Goal: Information Seeking & Learning: Learn about a topic

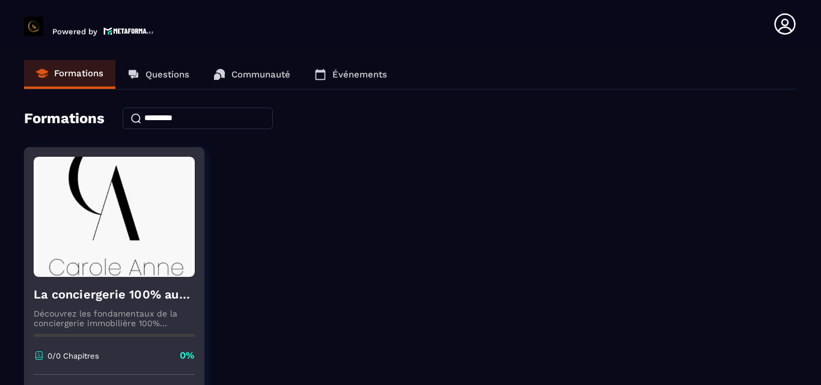
click at [177, 189] on img at bounding box center [114, 217] width 161 height 120
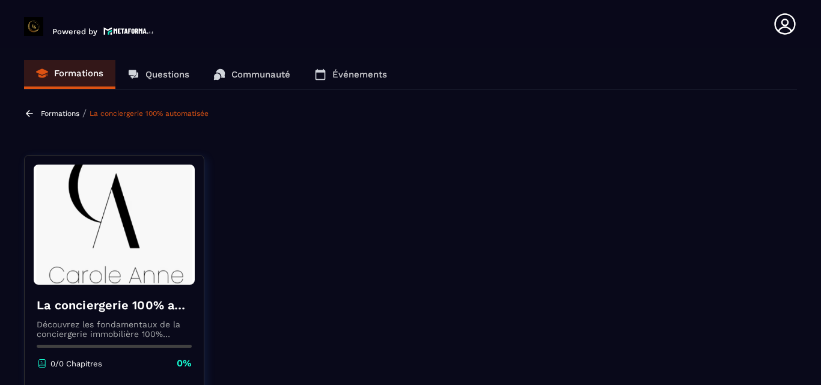
click at [85, 251] on img at bounding box center [114, 225] width 161 height 120
click at [257, 80] on link "Communauté" at bounding box center [251, 74] width 101 height 29
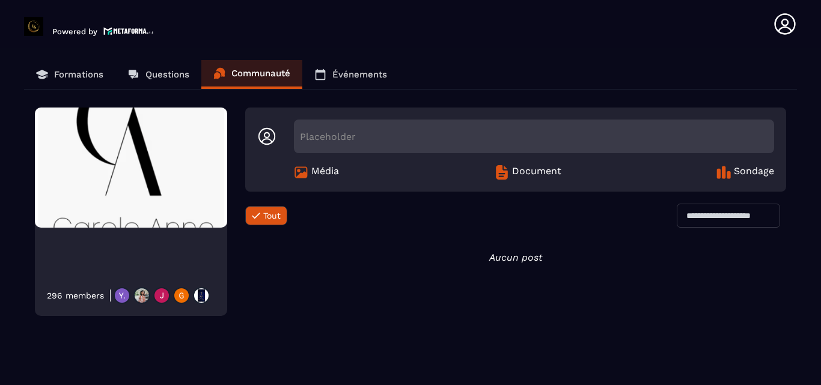
click at [159, 75] on p "Questions" at bounding box center [167, 74] width 44 height 11
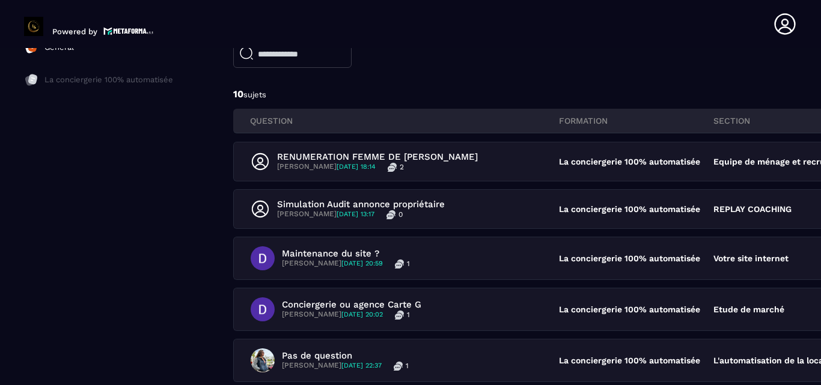
scroll to position [120, 0]
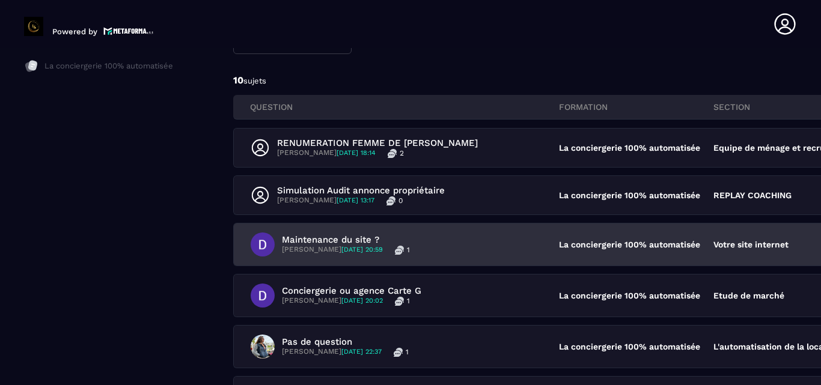
click at [353, 251] on span "[DATE] 20:59" at bounding box center [361, 250] width 41 height 8
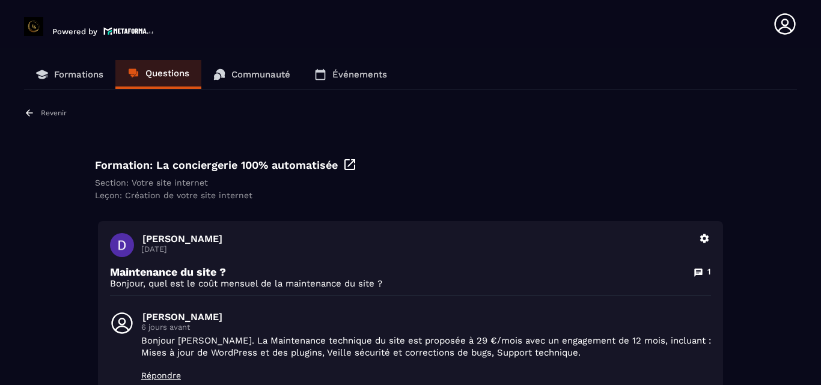
click at [255, 176] on div "Formation: La conciergerie 100% automatisée Section: Votre site internet Leçon:…" at bounding box center [410, 178] width 649 height 61
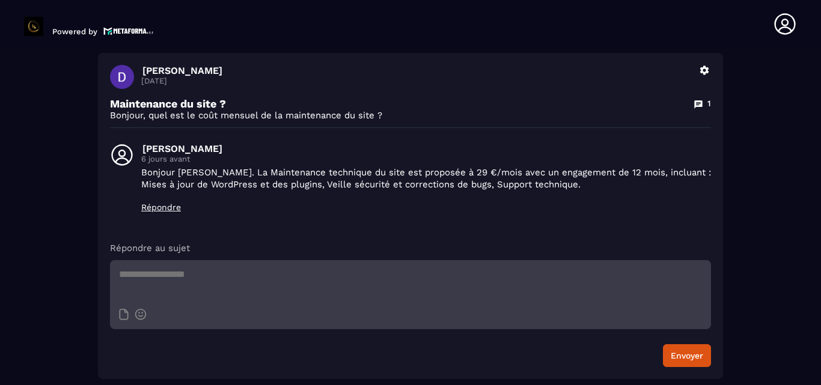
scroll to position [169, 0]
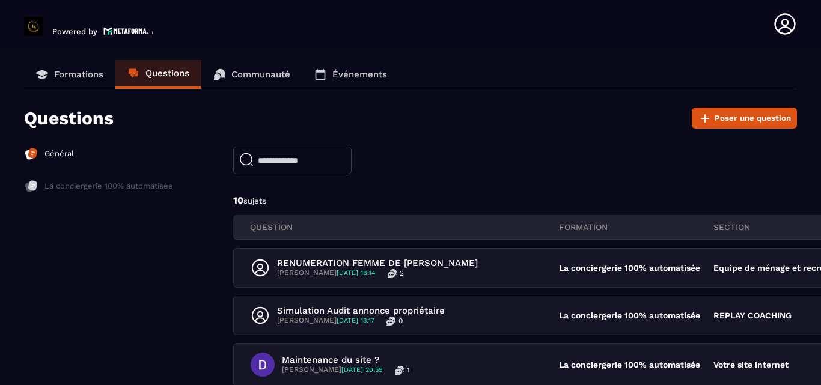
click at [138, 151] on div "Général" at bounding box center [98, 154] width 149 height 14
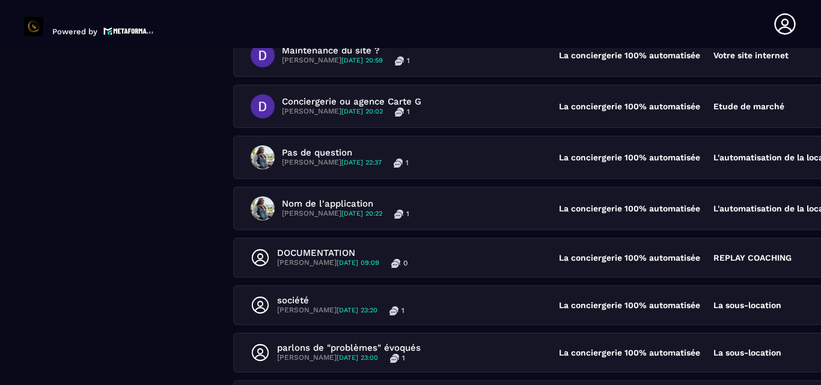
scroll to position [312, 0]
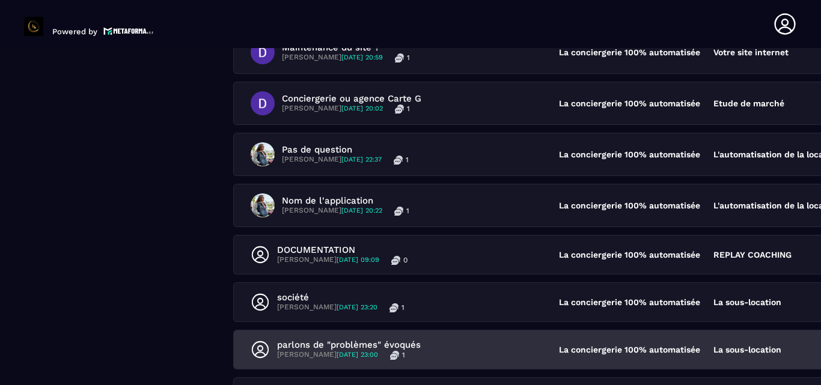
click at [340, 337] on div "parlons de "problèmes" évoqués [PERSON_NAME] [DATE] 23:00 1 La conciergerie 100…" at bounding box center [636, 350] width 805 height 38
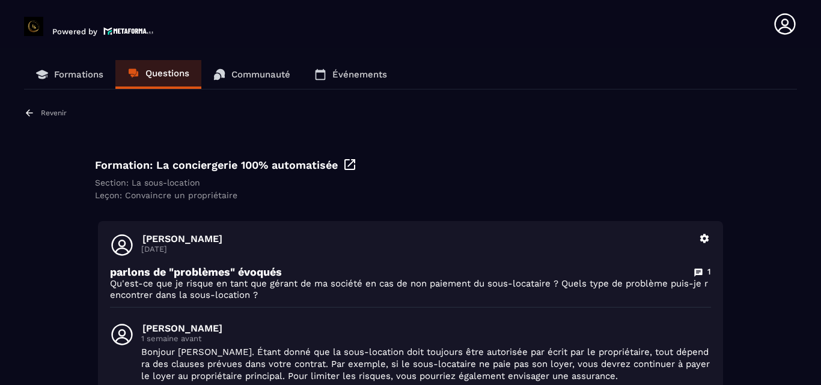
click at [340, 337] on p "1 semaine avant" at bounding box center [426, 338] width 570 height 9
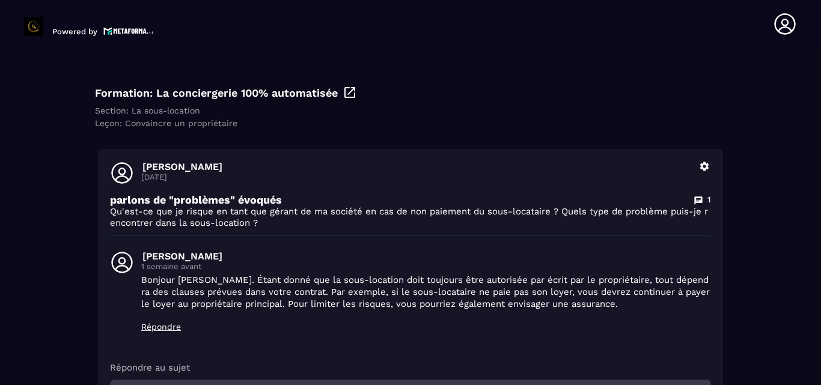
scroll to position [96, 0]
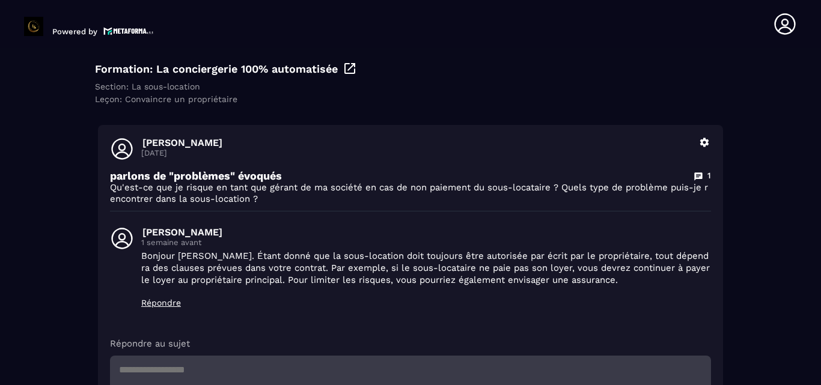
click at [154, 305] on p "Répondre" at bounding box center [426, 303] width 570 height 10
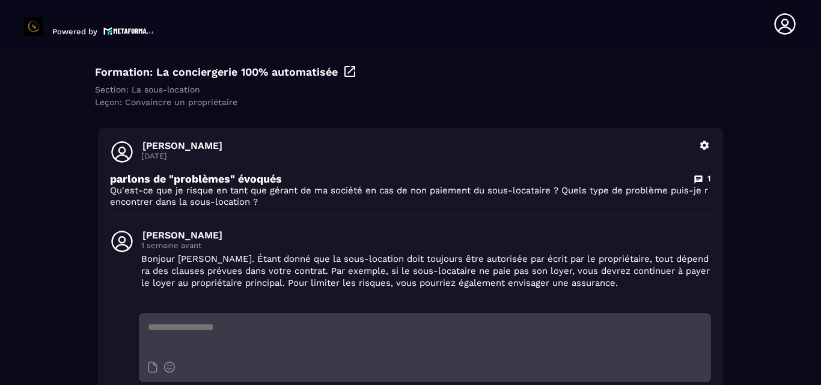
scroll to position [0, 0]
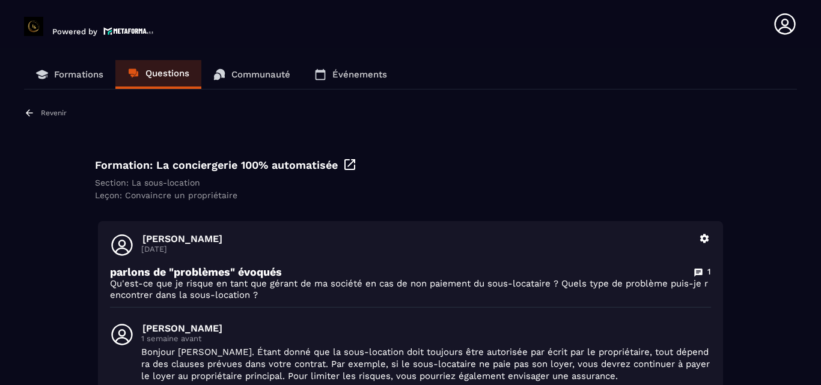
click at [35, 116] on div "Revenir" at bounding box center [45, 113] width 43 height 11
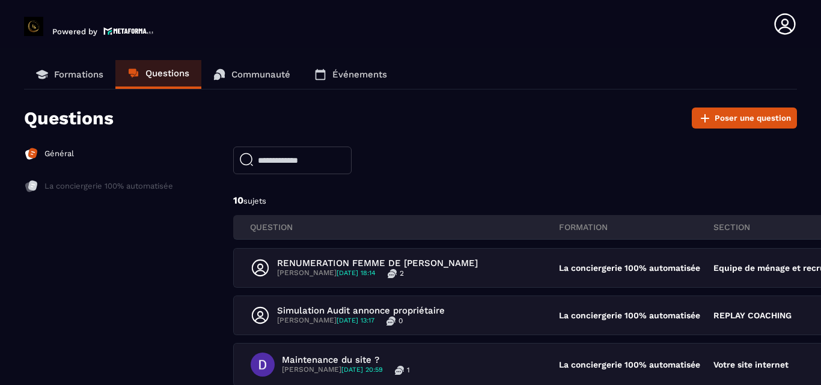
click at [75, 75] on p "Formations" at bounding box center [78, 74] width 49 height 11
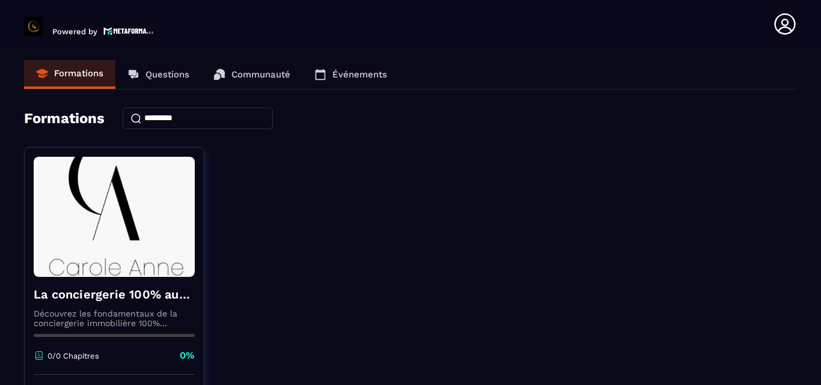
click at [261, 72] on p "Communauté" at bounding box center [260, 74] width 59 height 11
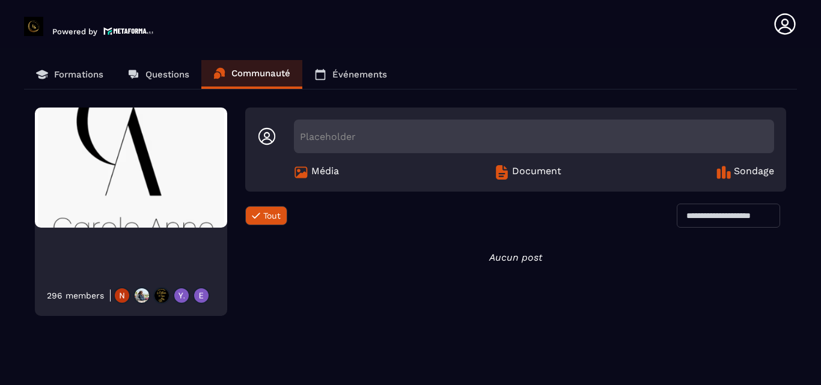
click at [192, 76] on link "Questions" at bounding box center [158, 74] width 86 height 29
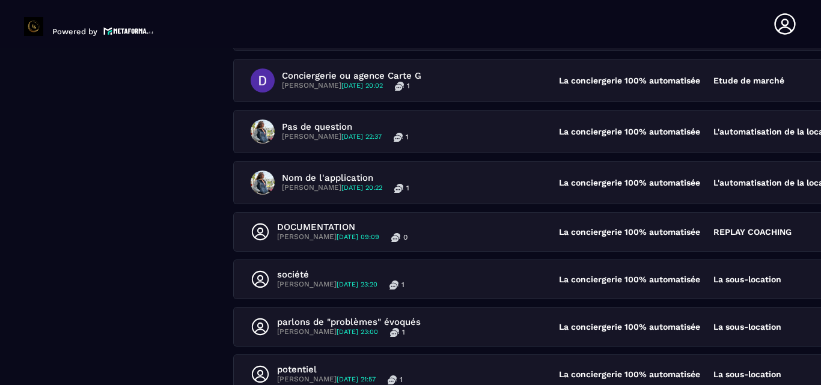
scroll to position [337, 0]
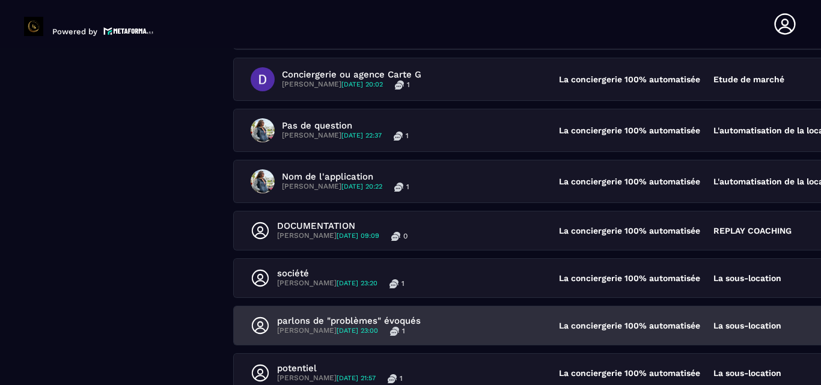
click at [508, 323] on div "parlons de "problèmes" évoqués [PERSON_NAME] [DATE] 23:00 1" at bounding box center [405, 325] width 308 height 20
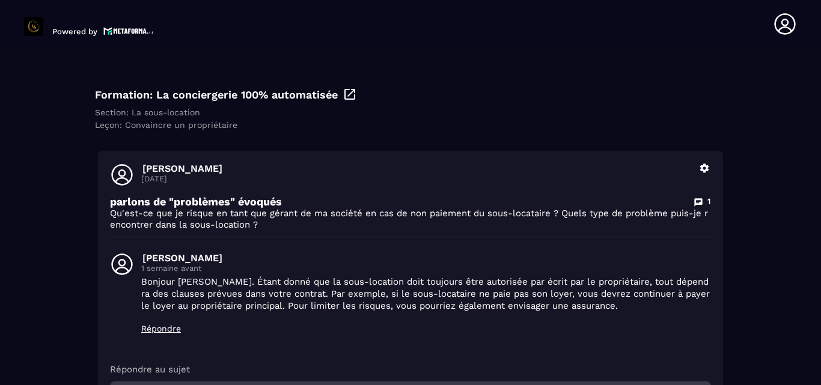
scroll to position [142, 0]
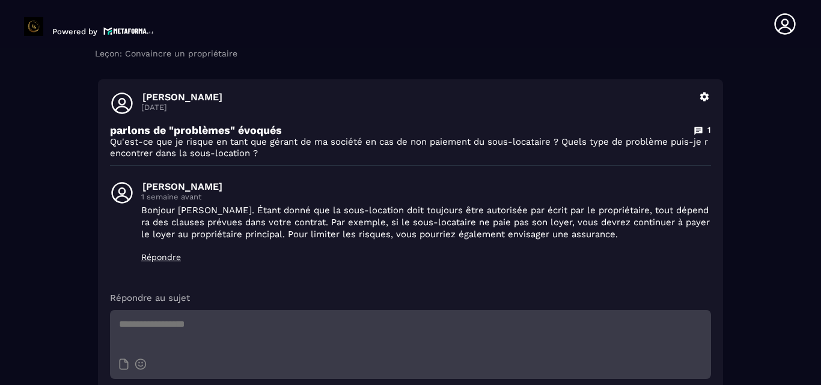
click at [257, 344] on textarea at bounding box center [410, 331] width 601 height 42
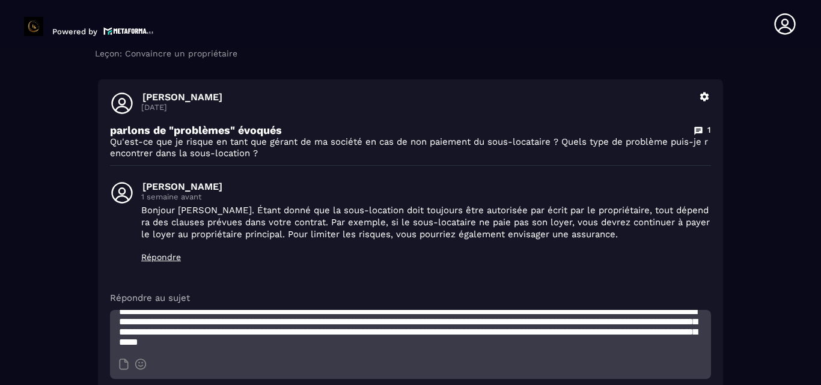
scroll to position [24, 0]
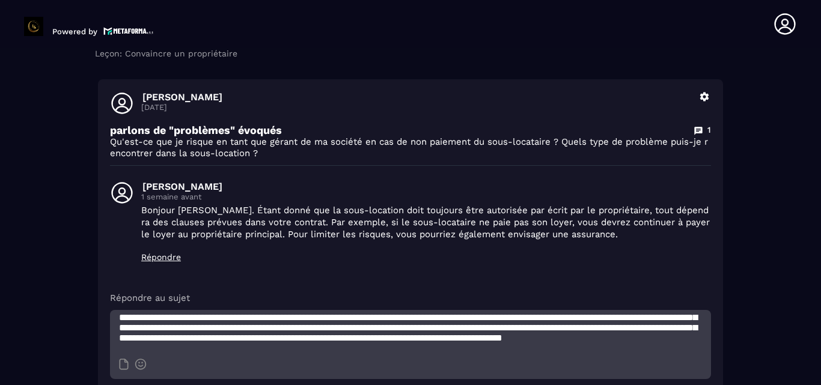
click at [365, 345] on textarea "**********" at bounding box center [410, 331] width 601 height 42
click at [368, 343] on textarea "**********" at bounding box center [410, 331] width 601 height 42
click at [370, 346] on textarea "**********" at bounding box center [410, 331] width 601 height 42
click at [371, 339] on textarea "**********" at bounding box center [410, 331] width 601 height 42
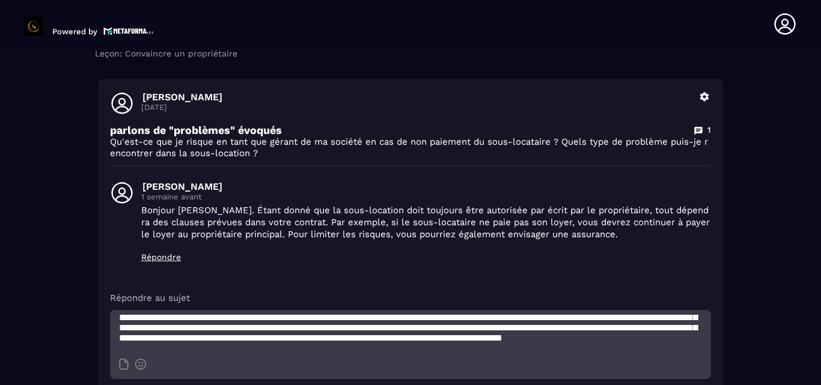
click at [370, 341] on textarea "**********" at bounding box center [410, 331] width 601 height 42
drag, startPoint x: 347, startPoint y: 316, endPoint x: 363, endPoint y: 355, distance: 42.3
click at [363, 352] on div "**********" at bounding box center [410, 331] width 601 height 42
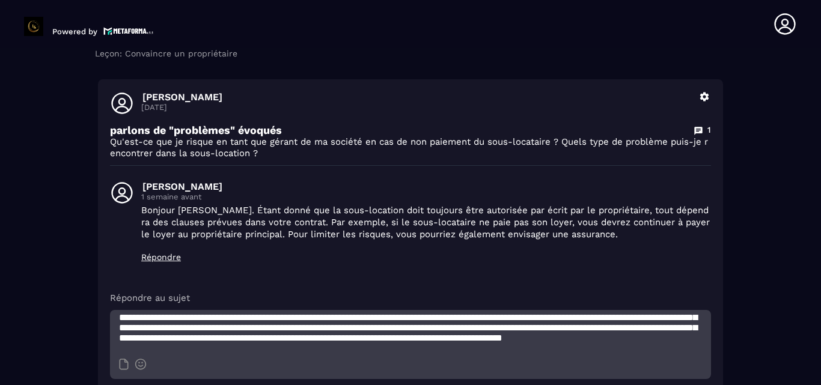
drag, startPoint x: 701, startPoint y: 347, endPoint x: 722, endPoint y: 352, distance: 22.0
click at [713, 349] on div "[PERSON_NAME] [DATE] Supprimer parlons de "problèmes" évoqués 1 Qu'est-ce que j…" at bounding box center [410, 254] width 625 height 350
click at [655, 349] on textarea "**********" at bounding box center [410, 331] width 601 height 42
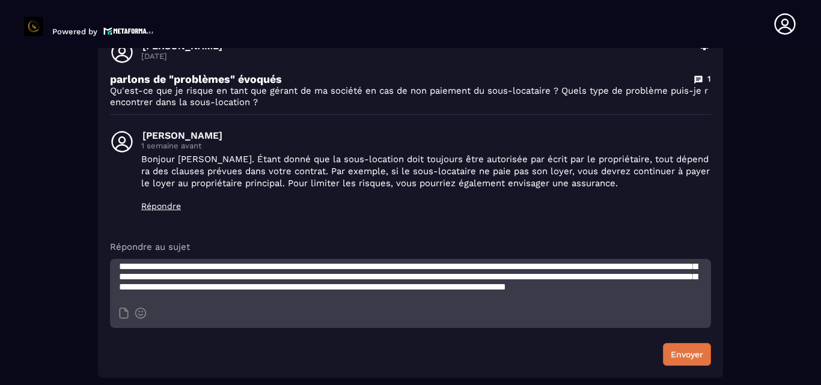
type textarea "**********"
click at [681, 355] on button "Envoyer" at bounding box center [687, 354] width 48 height 23
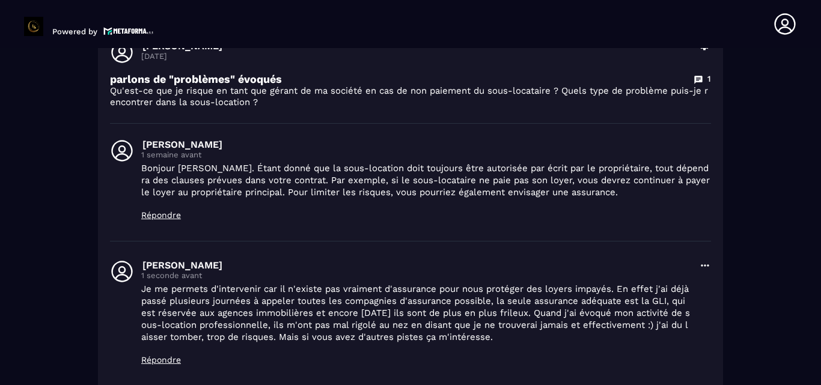
scroll to position [0, 0]
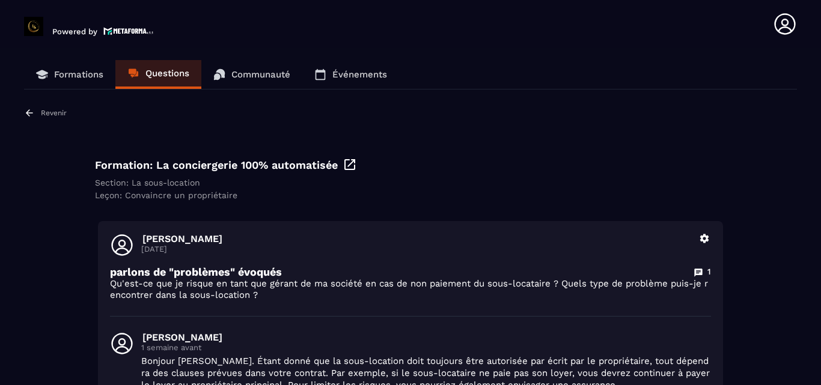
click at [93, 79] on p "Formations" at bounding box center [78, 74] width 49 height 11
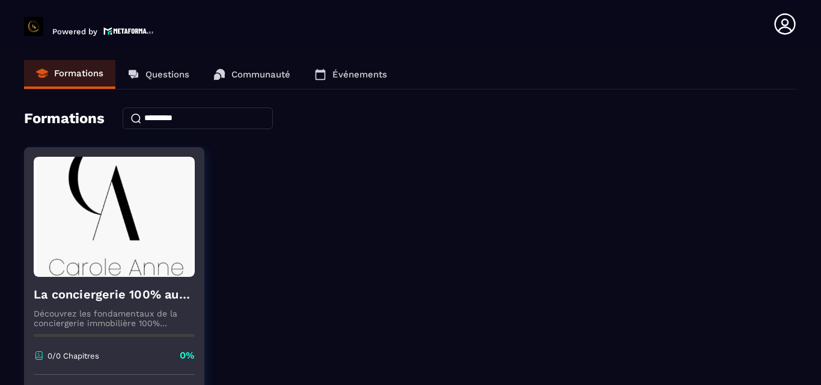
click at [108, 236] on img at bounding box center [114, 217] width 161 height 120
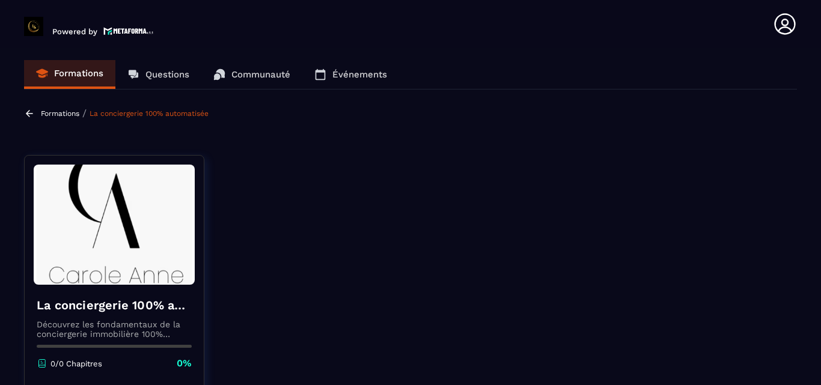
click at [820, 172] on section "Formations Questions Communauté Événements Formations / La conciergerie 100% au…" at bounding box center [410, 219] width 821 height 342
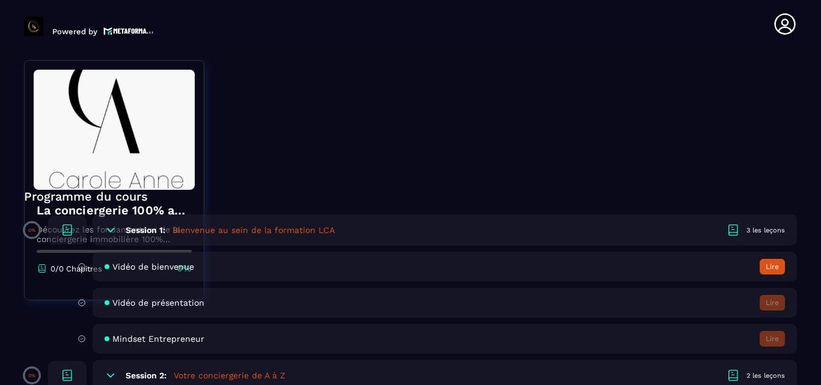
scroll to position [240, 0]
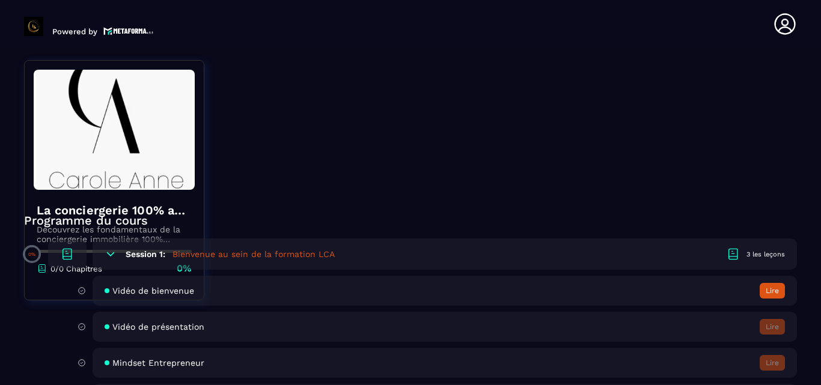
click at [530, 299] on div "Vidéo de bienvenue Lire" at bounding box center [445, 291] width 704 height 30
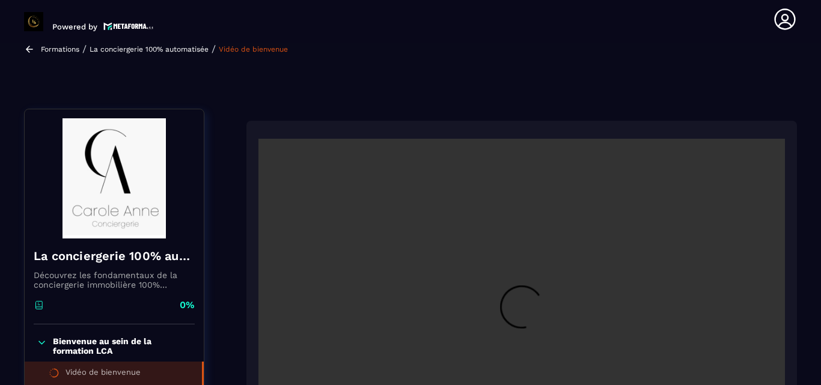
scroll to position [125, 0]
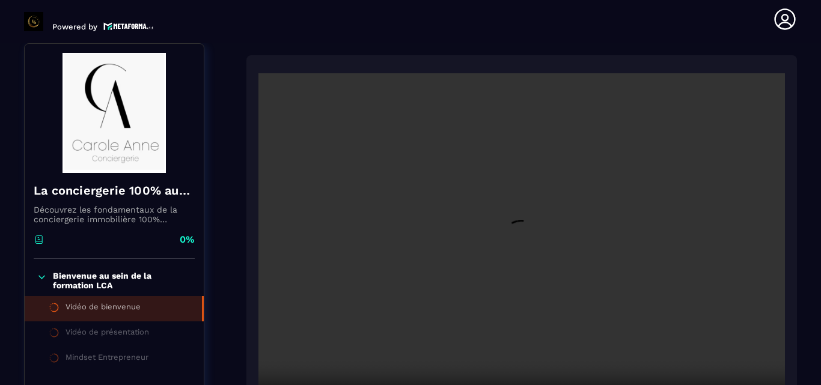
click at [652, 87] on video at bounding box center [521, 248] width 526 height 351
click at [820, 160] on section "Formations Questions Communauté Événements Formations / La conciergerie 100% au…" at bounding box center [410, 214] width 821 height 342
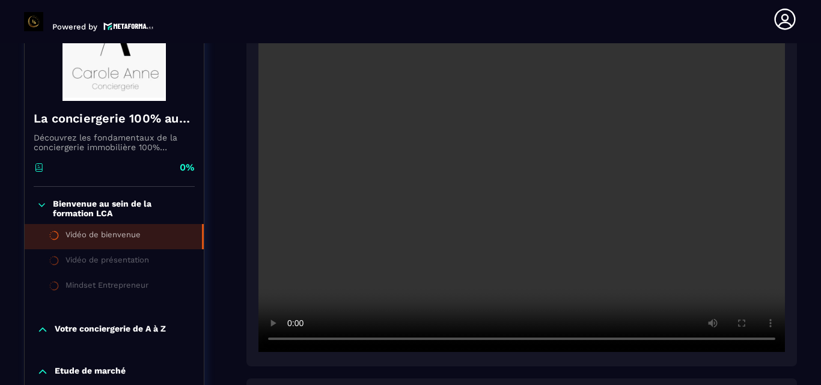
scroll to position [173, 0]
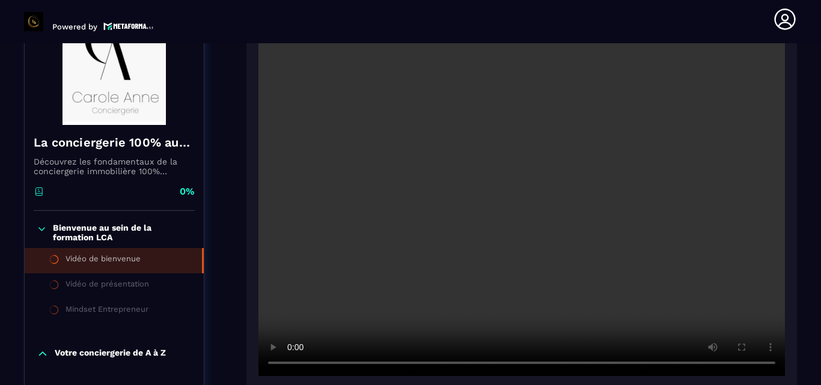
click at [138, 289] on div "Vidéo de présentation" at bounding box center [108, 285] width 84 height 13
click at [117, 286] on div "Vidéo de présentation" at bounding box center [108, 285] width 84 height 13
click at [809, 89] on section "Formations Questions Communauté Événements Formations / La conciergerie 100% au…" at bounding box center [410, 214] width 821 height 342
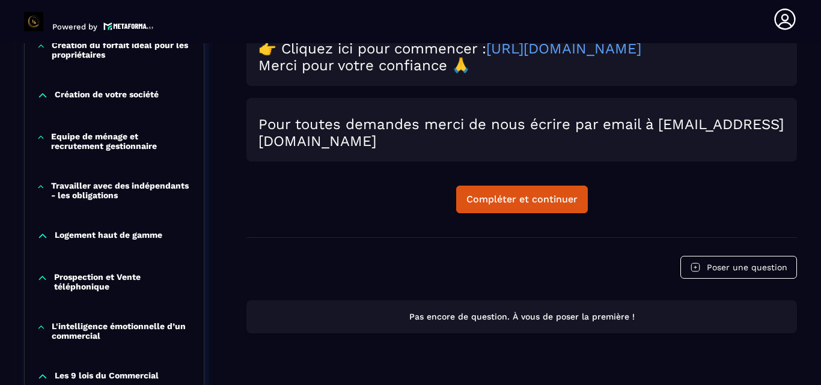
scroll to position [654, 0]
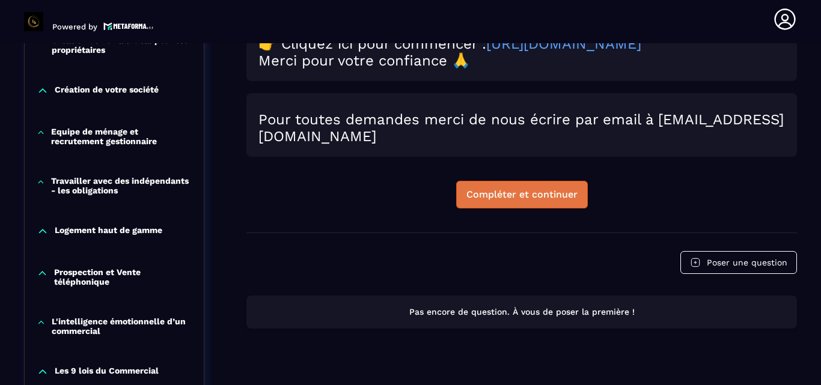
click at [570, 209] on button "Compléter et continuer" at bounding box center [522, 195] width 132 height 28
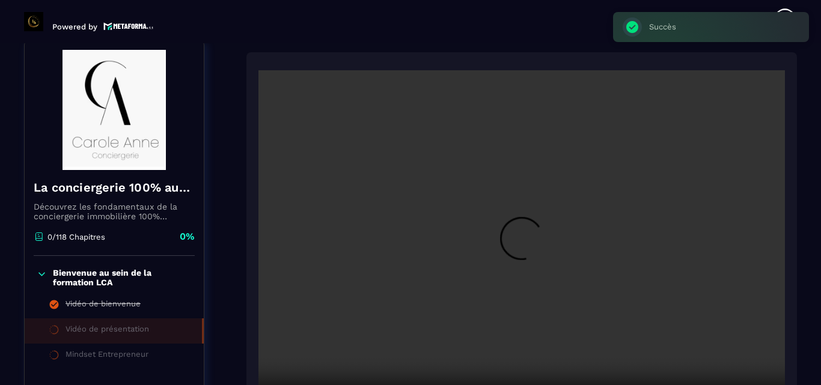
scroll to position [125, 0]
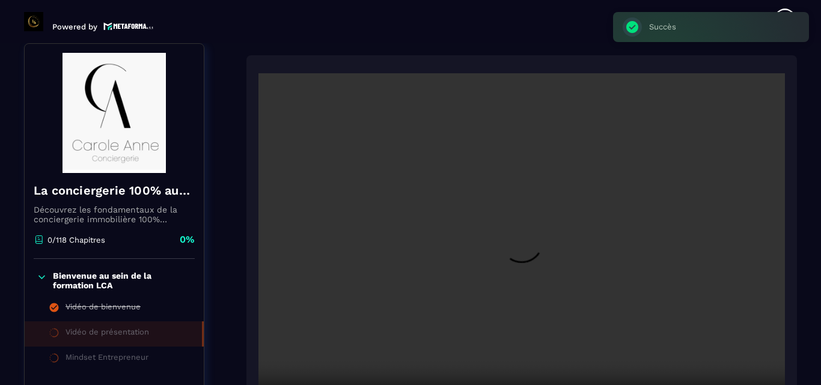
click at [462, 241] on video at bounding box center [521, 248] width 526 height 351
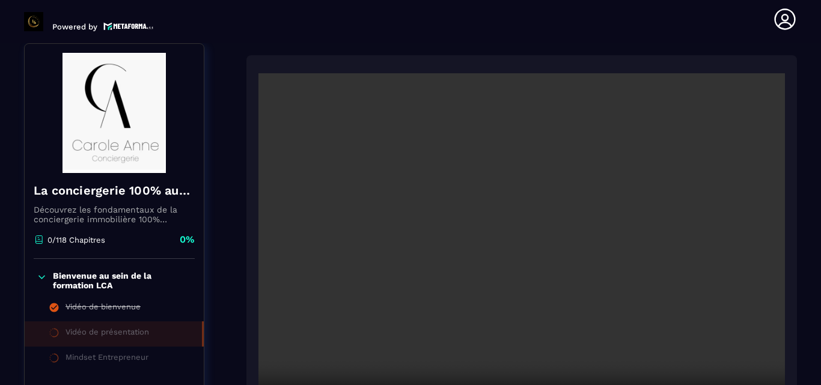
click at [820, 164] on section "Formations Questions Communauté Événements Formations / La conciergerie 100% au…" at bounding box center [410, 214] width 821 height 342
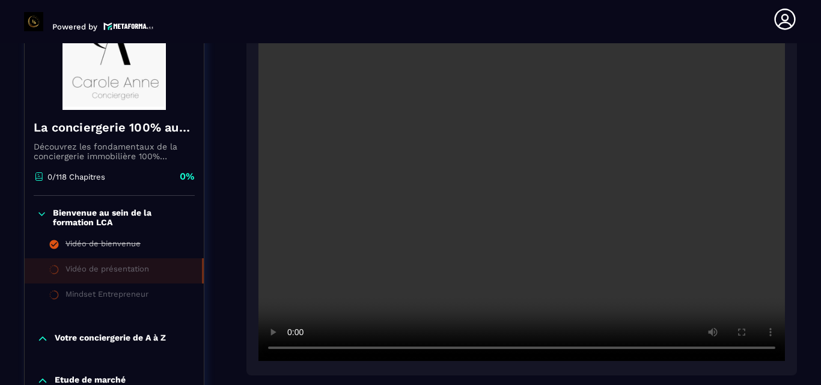
scroll to position [197, 0]
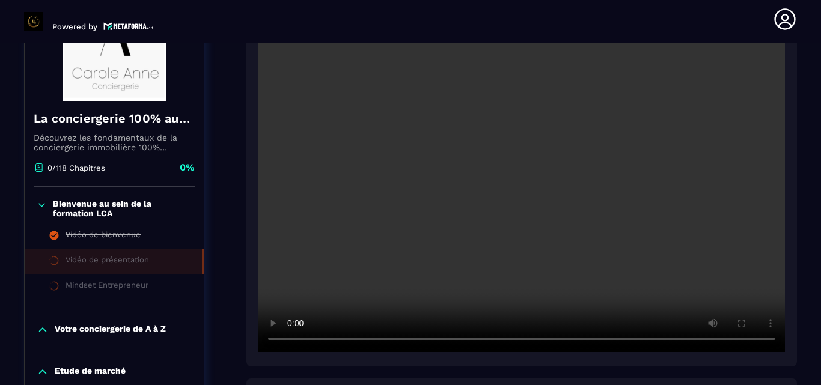
click at [665, 190] on video at bounding box center [521, 176] width 526 height 351
